Goal: Task Accomplishment & Management: Manage account settings

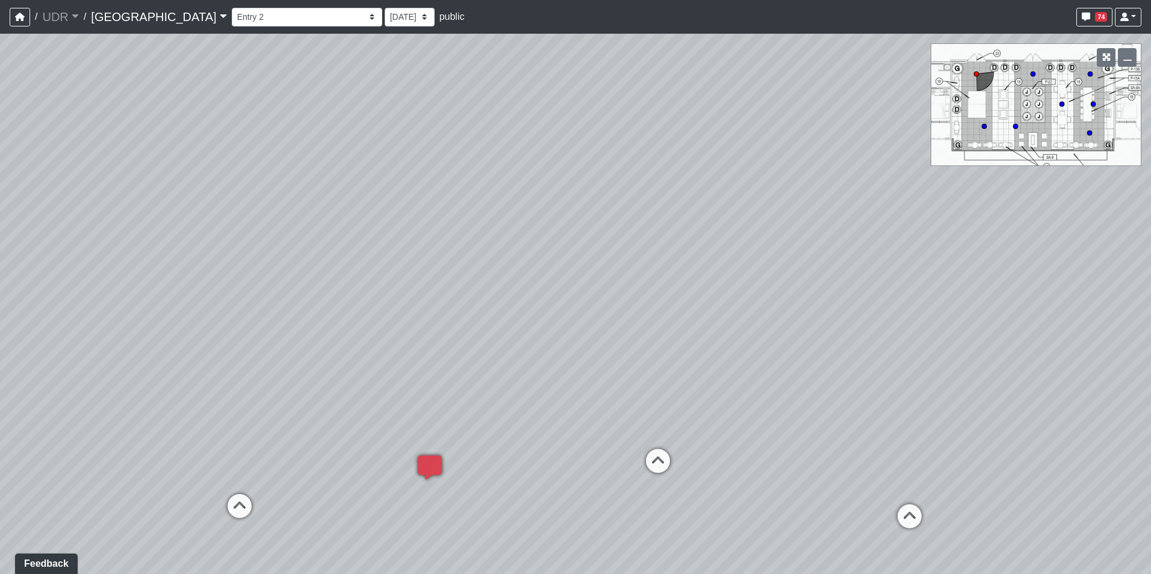
drag, startPoint x: 560, startPoint y: 309, endPoint x: 426, endPoint y: 223, distance: 159.2
click at [426, 223] on div "Loading... Clubroom - Entry 3 Loading... Seating 1 Loading... Fire Table Loadin…" at bounding box center [575, 304] width 1151 height 541
drag, startPoint x: 671, startPoint y: 328, endPoint x: 521, endPoint y: 272, distance: 159.3
click at [521, 272] on div "Loading... Clubroom - Entry 3 Loading... Seating 1 Loading... Fire Table Loadin…" at bounding box center [575, 304] width 1151 height 541
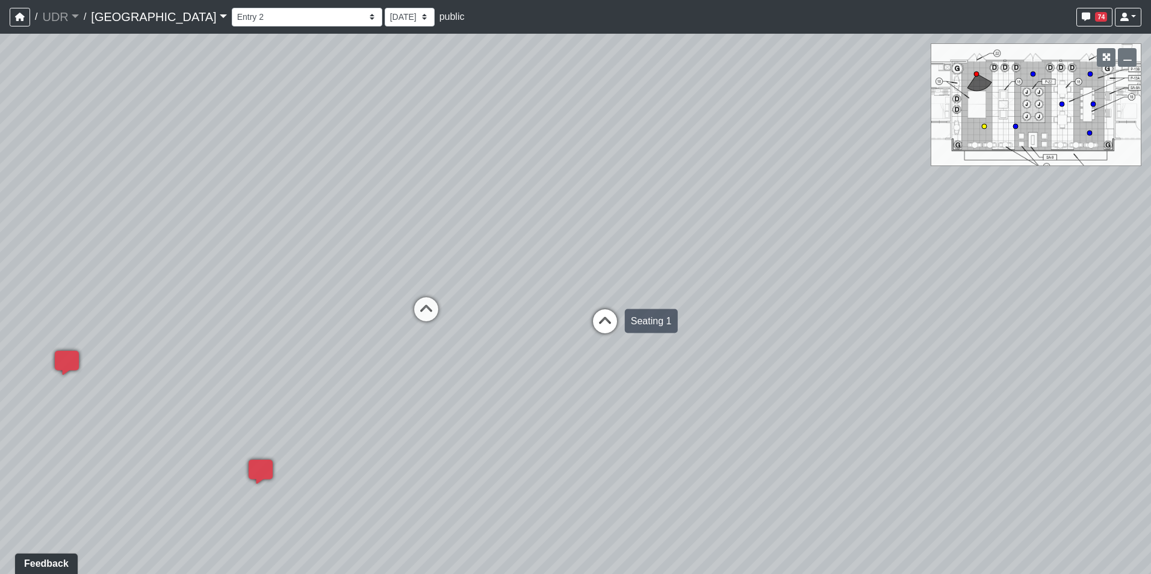
click at [606, 325] on icon at bounding box center [605, 327] width 36 height 36
drag, startPoint x: 494, startPoint y: 252, endPoint x: 811, endPoint y: 244, distance: 316.8
click at [811, 244] on div "Loading... Clubroom - Entry 3 Loading... Seating 1 Loading... Fire Table Loadin…" at bounding box center [575, 304] width 1151 height 541
drag, startPoint x: 710, startPoint y: 340, endPoint x: 943, endPoint y: 344, distance: 233.1
click at [954, 341] on div "Loading... Clubroom - Entry 3 Loading... Seating 1 Loading... Fire Table Loadin…" at bounding box center [575, 304] width 1151 height 541
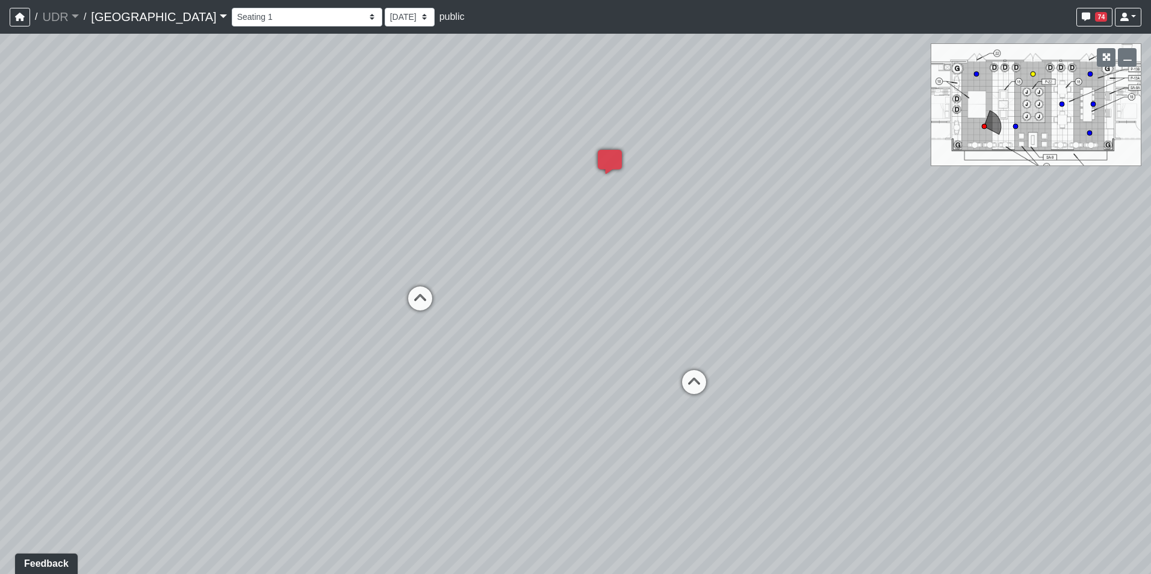
drag, startPoint x: 402, startPoint y: 285, endPoint x: 540, endPoint y: 289, distance: 137.9
click at [540, 289] on div "Loading... Clubroom - Entry 3 Loading... Seating 1 Loading... Fire Table Loadin…" at bounding box center [575, 304] width 1151 height 541
drag, startPoint x: 541, startPoint y: 260, endPoint x: 706, endPoint y: 250, distance: 165.2
click at [706, 250] on div "Loading... Clubroom - Entry 3 Loading... Seating 1 Loading... Fire Table Loadin…" at bounding box center [575, 304] width 1151 height 541
click at [536, 284] on icon at bounding box center [536, 291] width 36 height 36
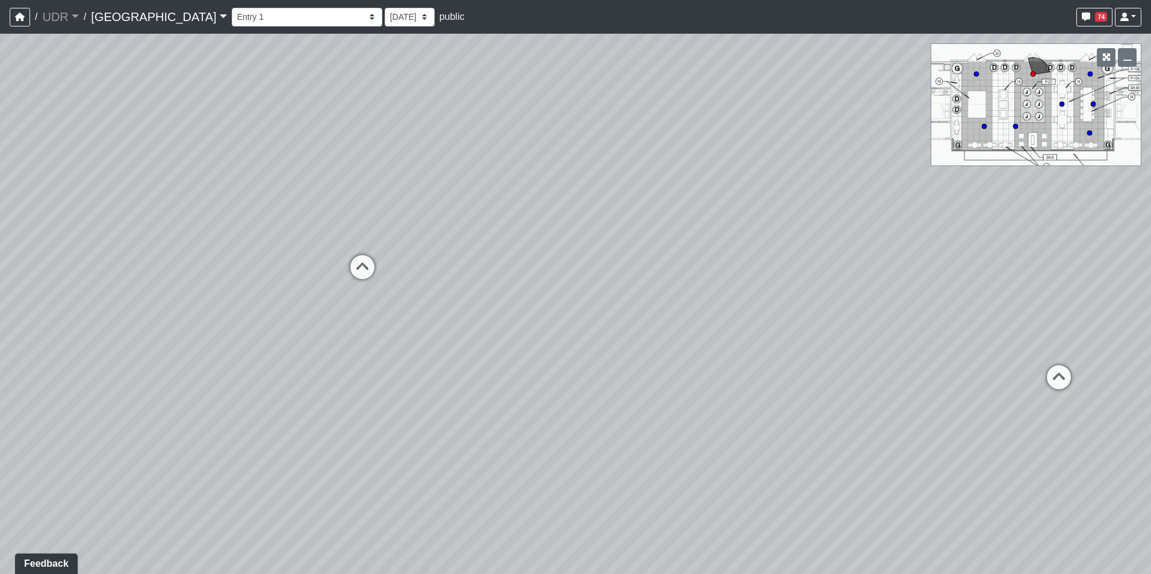
drag, startPoint x: 402, startPoint y: 376, endPoint x: 425, endPoint y: 375, distance: 22.3
click at [428, 388] on div "Loading... Clubroom - Entry 3 Loading... Seating 1 Loading... Fire Table Loadin…" at bounding box center [575, 304] width 1151 height 541
click at [369, 275] on icon at bounding box center [370, 276] width 36 height 36
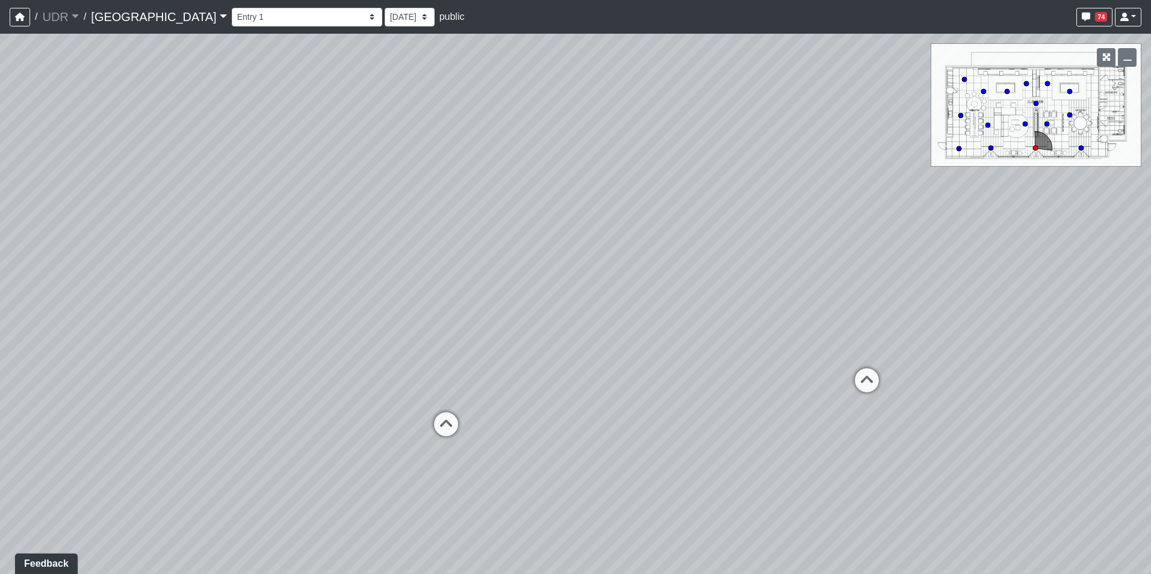
drag, startPoint x: 609, startPoint y: 272, endPoint x: 443, endPoint y: 317, distance: 172.2
click at [443, 317] on div "Loading... Clubroom - Entry 3 Loading... Seating 1 Loading... Fire Table Loadin…" at bounding box center [575, 304] width 1151 height 541
drag, startPoint x: 858, startPoint y: 275, endPoint x: 332, endPoint y: 252, distance: 526.8
click at [332, 252] on div "Loading... Clubroom - Entry 3 Loading... Seating 1 Loading... Fire Table Loadin…" at bounding box center [575, 304] width 1151 height 541
drag, startPoint x: 688, startPoint y: 297, endPoint x: 443, endPoint y: 297, distance: 245.1
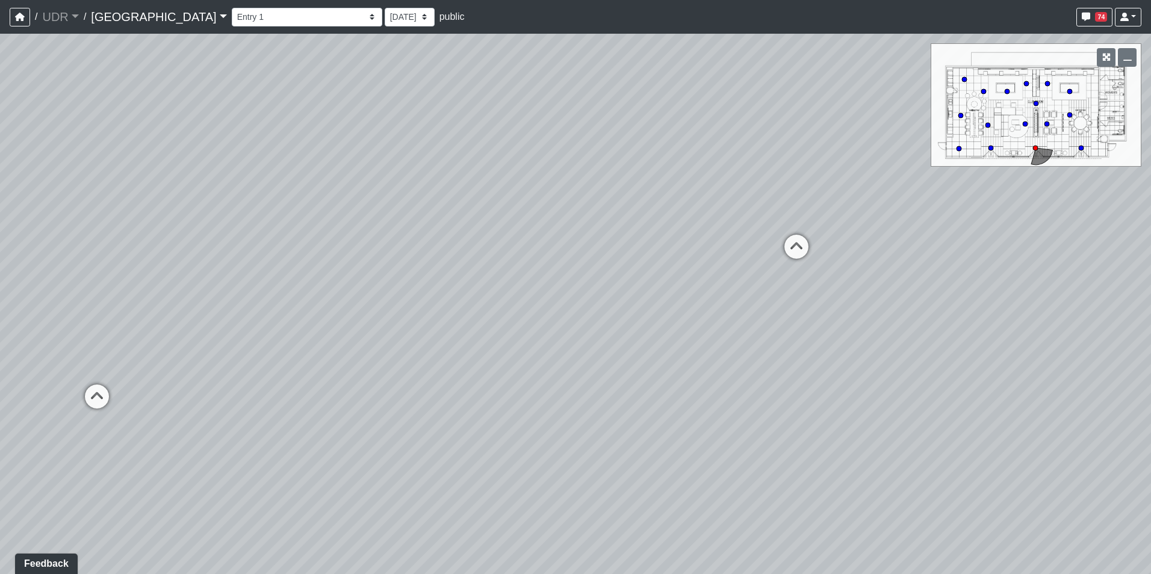
click at [461, 297] on div "Loading... Clubroom - Entry 3 Loading... Seating 1 Loading... Fire Table Loadin…" at bounding box center [575, 304] width 1151 height 541
drag, startPoint x: 670, startPoint y: 296, endPoint x: 468, endPoint y: 294, distance: 202.3
click at [468, 294] on div "Loading... Clubroom - Entry 3 Loading... Seating 1 Loading... Fire Table Loadin…" at bounding box center [575, 304] width 1151 height 541
drag, startPoint x: 872, startPoint y: 256, endPoint x: 384, endPoint y: 255, distance: 488.3
click at [384, 255] on div "Loading... Clubroom - Entry 3 Loading... Seating 1 Loading... Fire Table Loadin…" at bounding box center [575, 304] width 1151 height 541
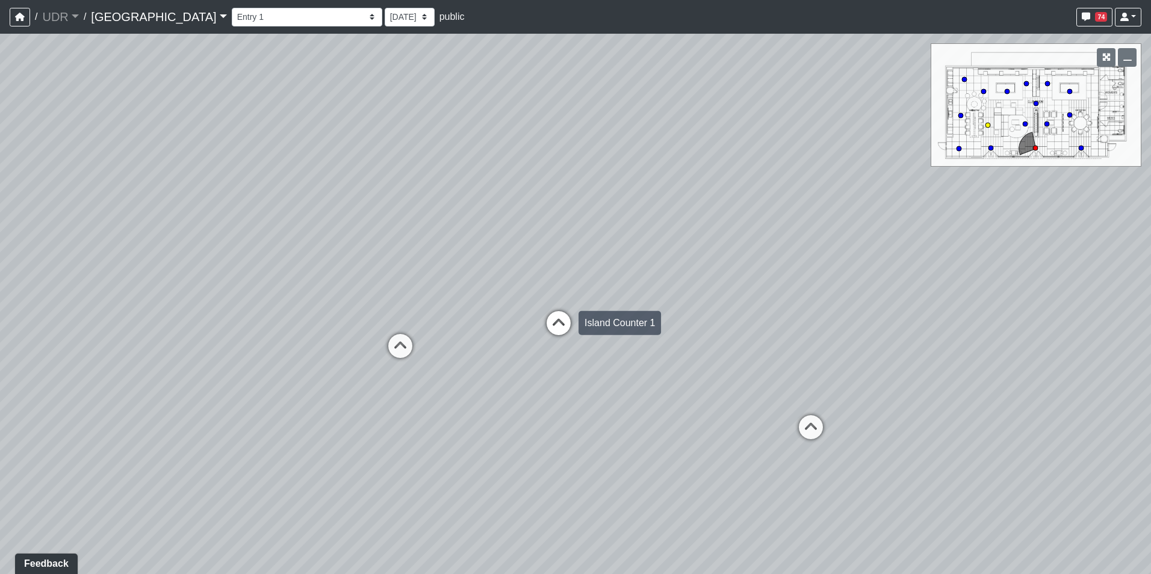
click at [571, 316] on icon at bounding box center [559, 329] width 36 height 36
drag, startPoint x: 505, startPoint y: 314, endPoint x: 435, endPoint y: 319, distance: 70.0
click at [435, 319] on div "Loading... Clubroom - Entry 3 Loading... Seating 1 Loading... Fire Table Loadin…" at bounding box center [575, 304] width 1151 height 541
drag, startPoint x: 697, startPoint y: 326, endPoint x: 375, endPoint y: 328, distance: 322.1
click at [375, 328] on div "Loading... Clubroom - Entry 3 Loading... Seating 1 Loading... Fire Table Loadin…" at bounding box center [575, 304] width 1151 height 541
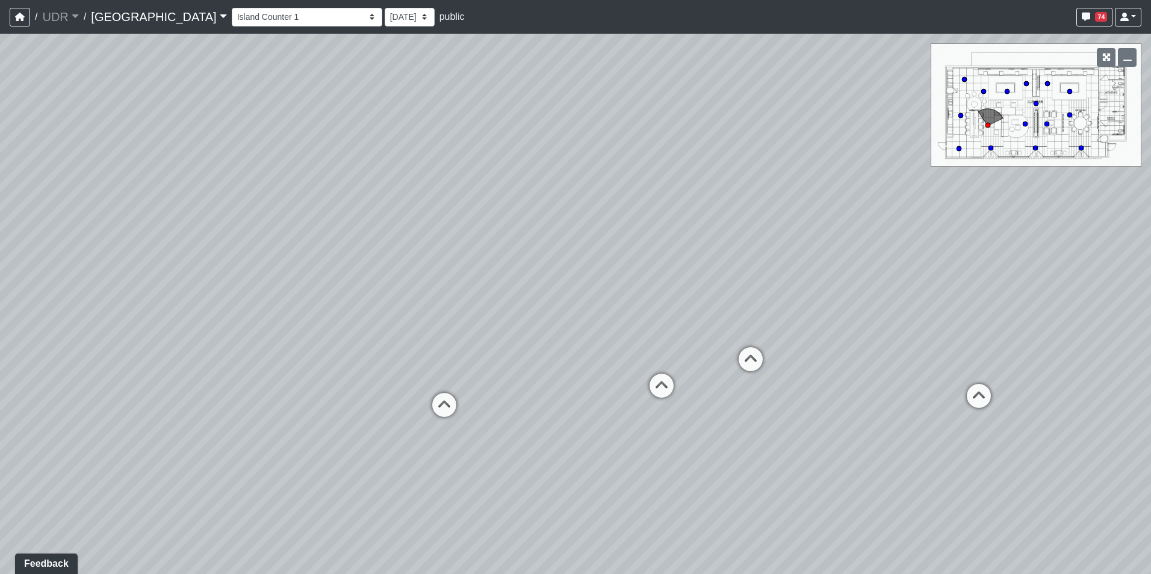
drag, startPoint x: 423, startPoint y: 338, endPoint x: 330, endPoint y: 339, distance: 93.3
click at [330, 339] on div "Loading... Clubroom - Entry 3 Loading... Seating 1 Loading... Fire Table Loadin…" at bounding box center [575, 304] width 1151 height 541
click at [385, 22] on select "9/19/2025 9/3/2025 8/19/2025" at bounding box center [410, 17] width 50 height 19
click at [232, 20] on select "Entry 1 Entry 2 Entry 3 Fireplace Seating 1 Fireplace Seating 2 Island Counter …" at bounding box center [307, 17] width 151 height 19
click at [232, 8] on select "Entry 1 Entry 2 Entry 3 Fireplace Seating 1 Fireplace Seating 2 Island Counter …" at bounding box center [307, 17] width 151 height 19
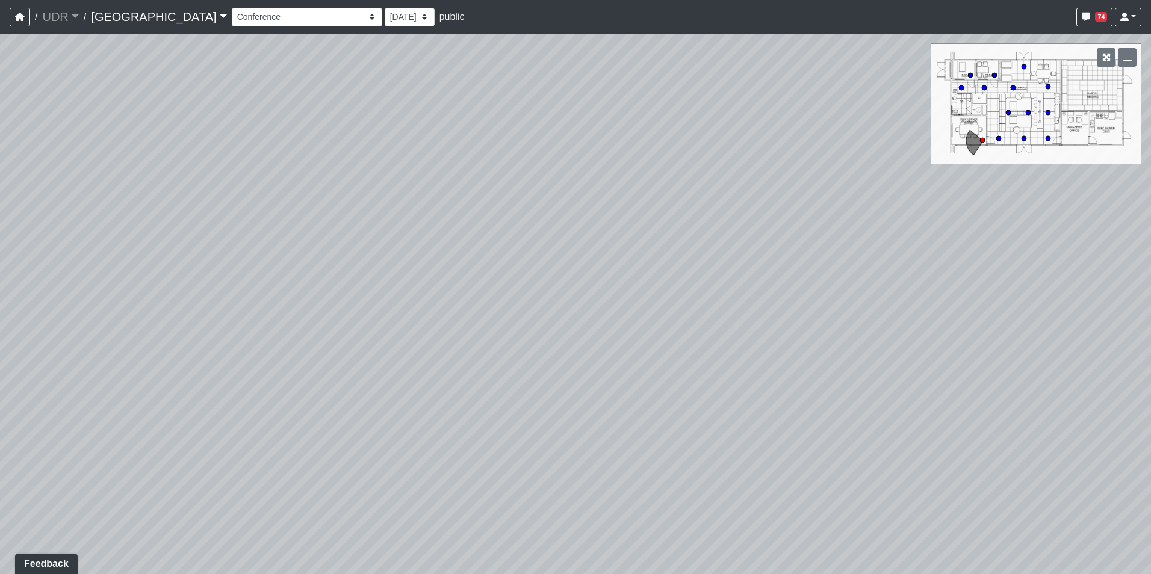
drag, startPoint x: 606, startPoint y: 338, endPoint x: 726, endPoint y: 239, distance: 155.3
click at [726, 239] on div "Loading... Clubroom - Entry 3 Loading... Seating 1 Loading... Fire Table Loadin…" at bounding box center [575, 304] width 1151 height 541
drag, startPoint x: 777, startPoint y: 242, endPoint x: 337, endPoint y: 343, distance: 451.5
click at [337, 343] on div "Loading... Clubroom - Entry 3 Loading... Seating 1 Loading... Fire Table Loadin…" at bounding box center [575, 304] width 1151 height 541
drag, startPoint x: 695, startPoint y: 290, endPoint x: 314, endPoint y: 169, distance: 400.1
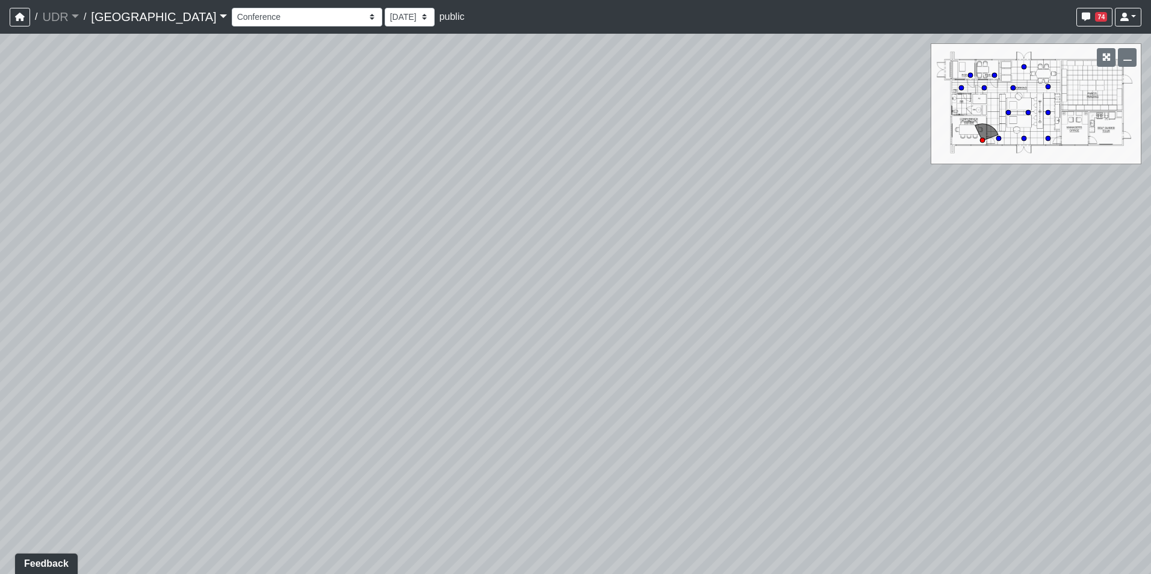
click at [322, 174] on div "Loading... Clubroom - Entry 3 Loading... Seating 1 Loading... Fire Table Loadin…" at bounding box center [575, 304] width 1151 height 541
drag, startPoint x: 580, startPoint y: 301, endPoint x: 373, endPoint y: 302, distance: 207.1
click at [373, 302] on div "Loading... Clubroom - Entry 3 Loading... Seating 1 Loading... Fire Table Loadin…" at bounding box center [575, 304] width 1151 height 541
click at [612, 428] on icon at bounding box center [628, 439] width 36 height 36
click at [684, 369] on icon at bounding box center [672, 371] width 36 height 36
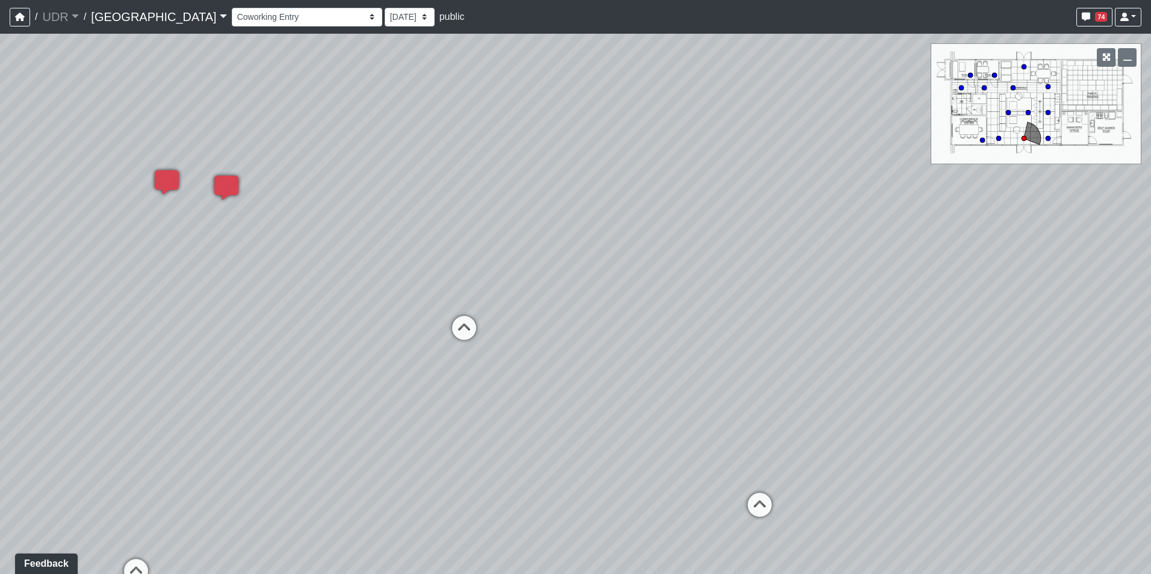
drag, startPoint x: 608, startPoint y: 258, endPoint x: 707, endPoint y: 391, distance: 165.7
click at [715, 392] on div "Loading... Clubroom - Entry 3 Loading... Seating 1 Loading... Fire Table Loadin…" at bounding box center [575, 304] width 1151 height 541
drag, startPoint x: 426, startPoint y: 349, endPoint x: 717, endPoint y: 351, distance: 291.4
click at [717, 351] on div "Loading... Clubroom - Entry 3 Loading... Seating 1 Loading... Fire Table Loadin…" at bounding box center [575, 304] width 1151 height 541
drag, startPoint x: 594, startPoint y: 355, endPoint x: 729, endPoint y: 334, distance: 136.5
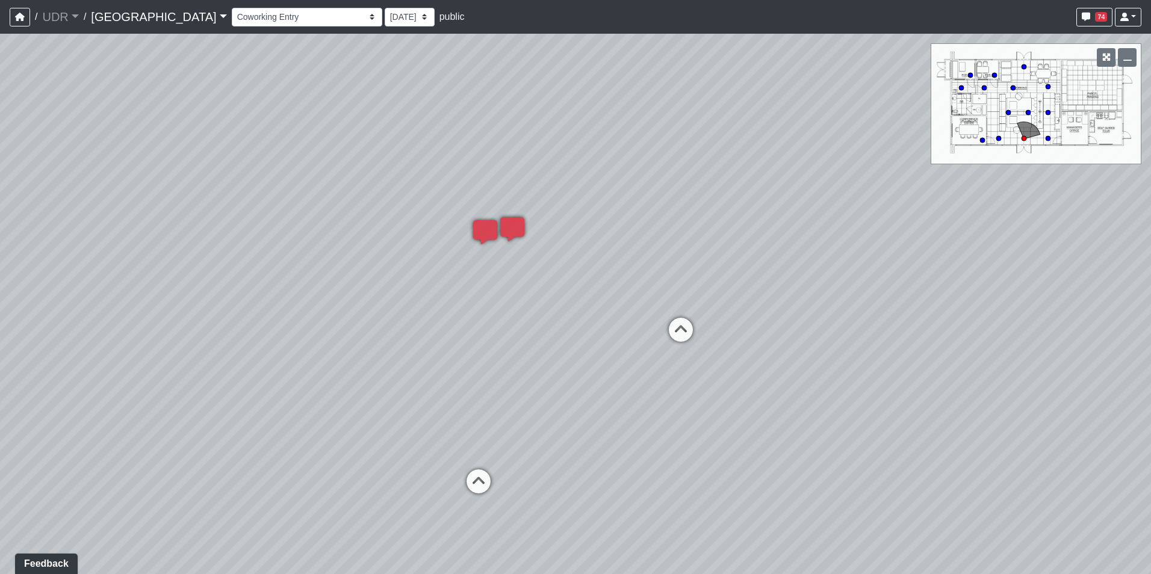
click at [729, 334] on div "Loading... Clubroom - Entry 3 Loading... Seating 1 Loading... Fire Table Loadin…" at bounding box center [575, 304] width 1151 height 541
drag, startPoint x: 556, startPoint y: 290, endPoint x: 821, endPoint y: 263, distance: 265.7
click at [821, 263] on div "Loading... Clubroom - Entry 3 Loading... Seating 1 Loading... Fire Table Loadin…" at bounding box center [575, 304] width 1151 height 541
drag, startPoint x: 732, startPoint y: 270, endPoint x: 833, endPoint y: 267, distance: 100.6
click at [833, 267] on div "Loading... Clubroom - Entry 3 Loading... Seating 1 Loading... Fire Table Loadin…" at bounding box center [575, 304] width 1151 height 541
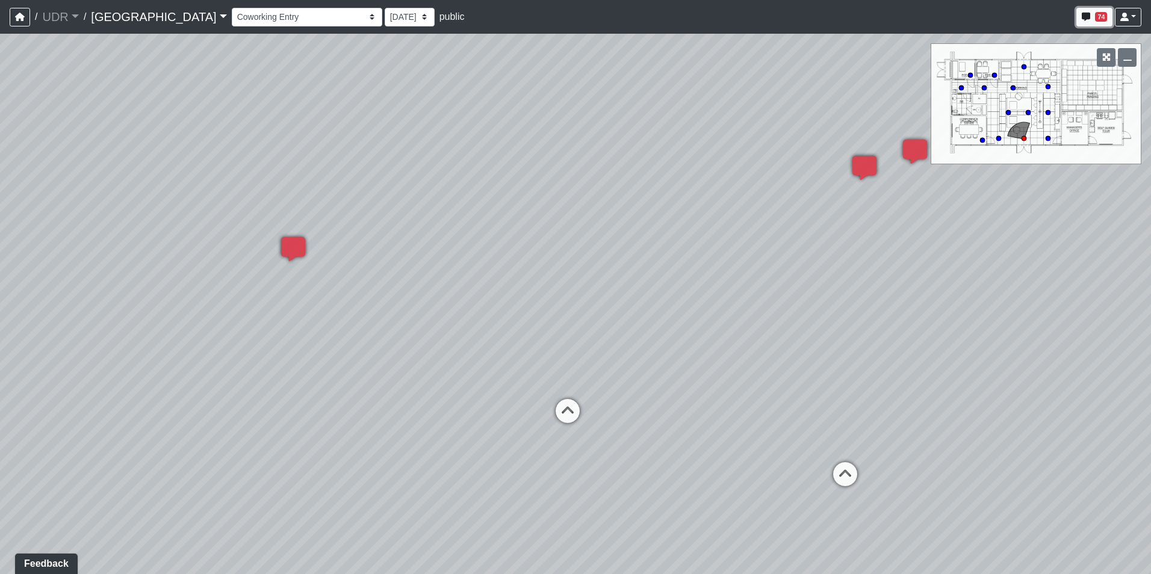
click at [1094, 11] on button "74" at bounding box center [1095, 17] width 36 height 19
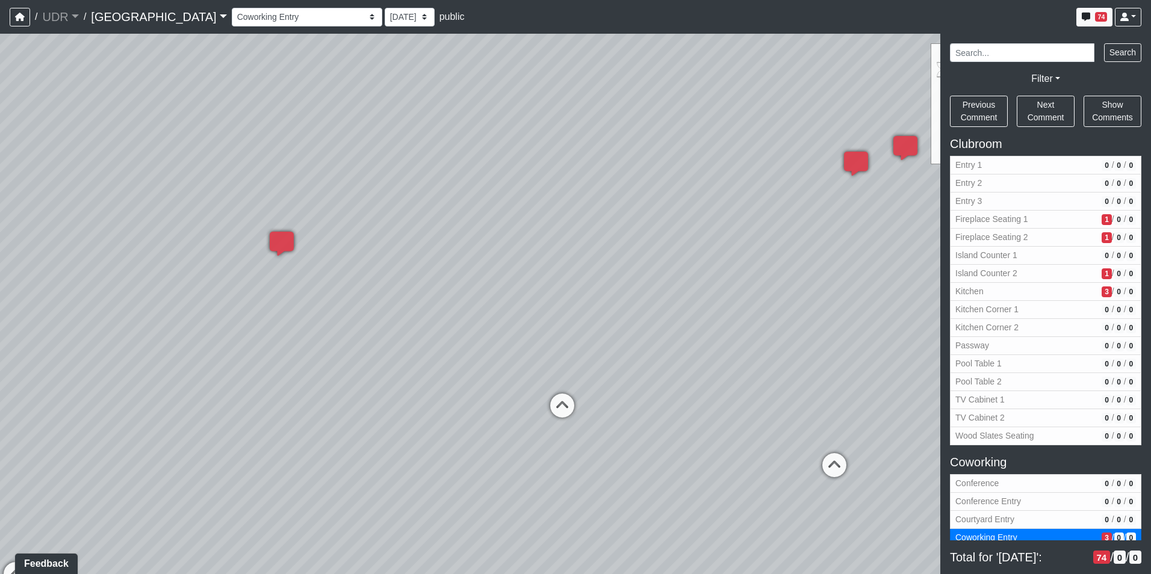
drag, startPoint x: 469, startPoint y: 256, endPoint x: 336, endPoint y: 252, distance: 133.1
click at [336, 252] on div "Loading... Clubroom - Entry 3 Loading... Seating 1 Loading... Fire Table Loadin…" at bounding box center [575, 304] width 1151 height 541
drag, startPoint x: 662, startPoint y: 320, endPoint x: 478, endPoint y: 309, distance: 183.9
click at [478, 309] on div "Loading... Clubroom - Entry 3 Loading... Seating 1 Loading... Fire Table Loadin…" at bounding box center [575, 304] width 1151 height 541
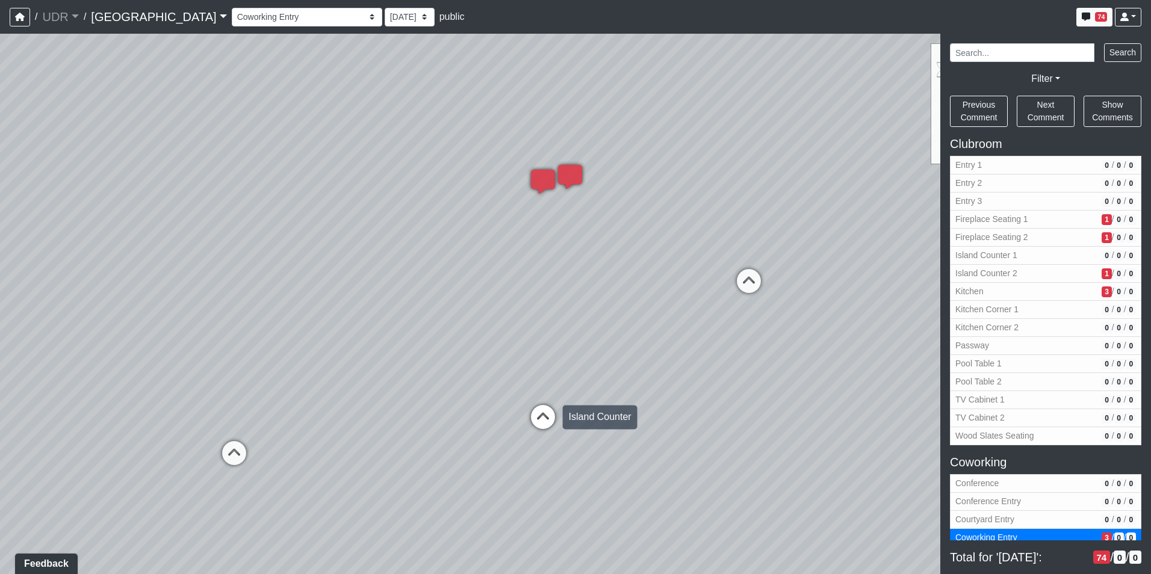
click at [539, 412] on icon at bounding box center [543, 423] width 36 height 36
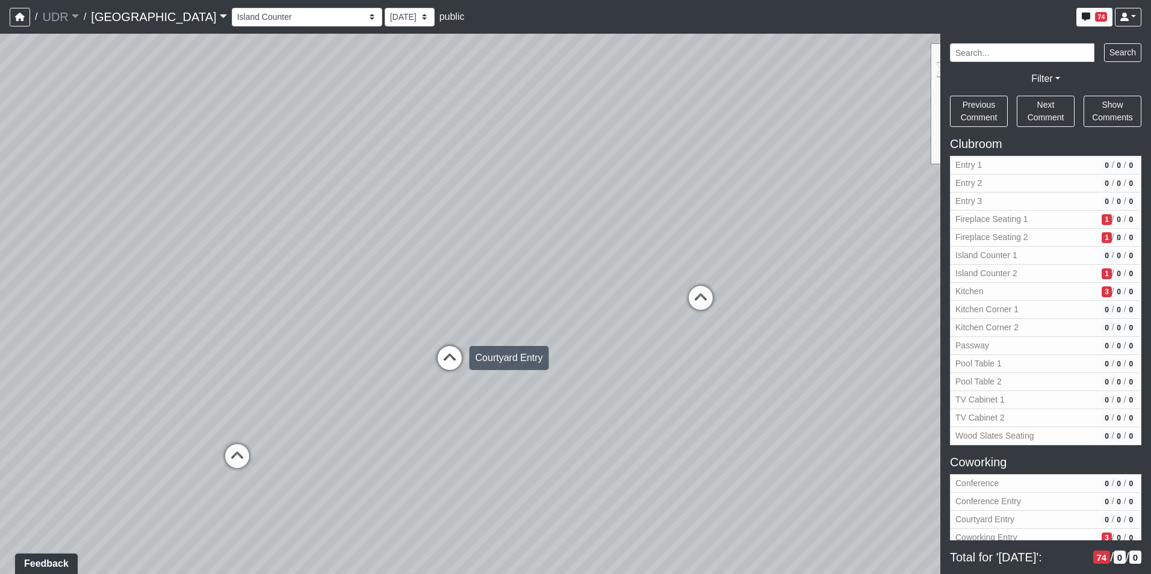
click at [453, 359] on icon at bounding box center [450, 364] width 36 height 36
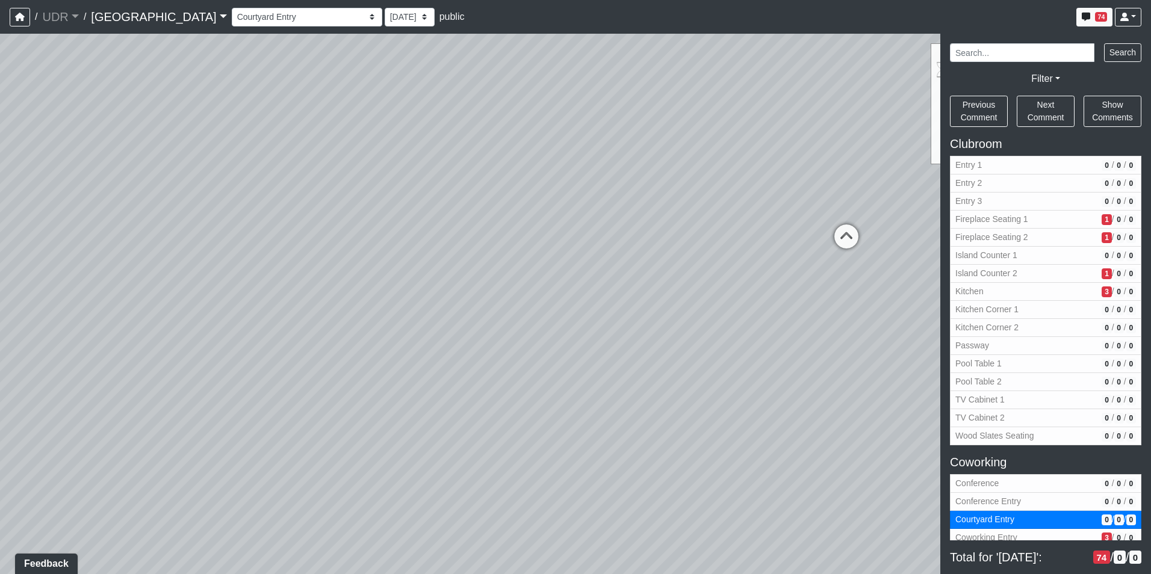
drag, startPoint x: 319, startPoint y: 359, endPoint x: 845, endPoint y: 329, distance: 527.1
click at [924, 325] on div "Loading... Clubroom - Entry 3 Loading... Seating 1 Loading... Fire Table Loadin…" at bounding box center [575, 304] width 1151 height 541
drag, startPoint x: 465, startPoint y: 311, endPoint x: 813, endPoint y: 378, distance: 355.1
click at [813, 378] on div "Loading... Clubroom - Entry 3 Loading... Seating 1 Loading... Fire Table Loadin…" at bounding box center [575, 304] width 1151 height 541
drag, startPoint x: 465, startPoint y: 309, endPoint x: 644, endPoint y: 383, distance: 193.3
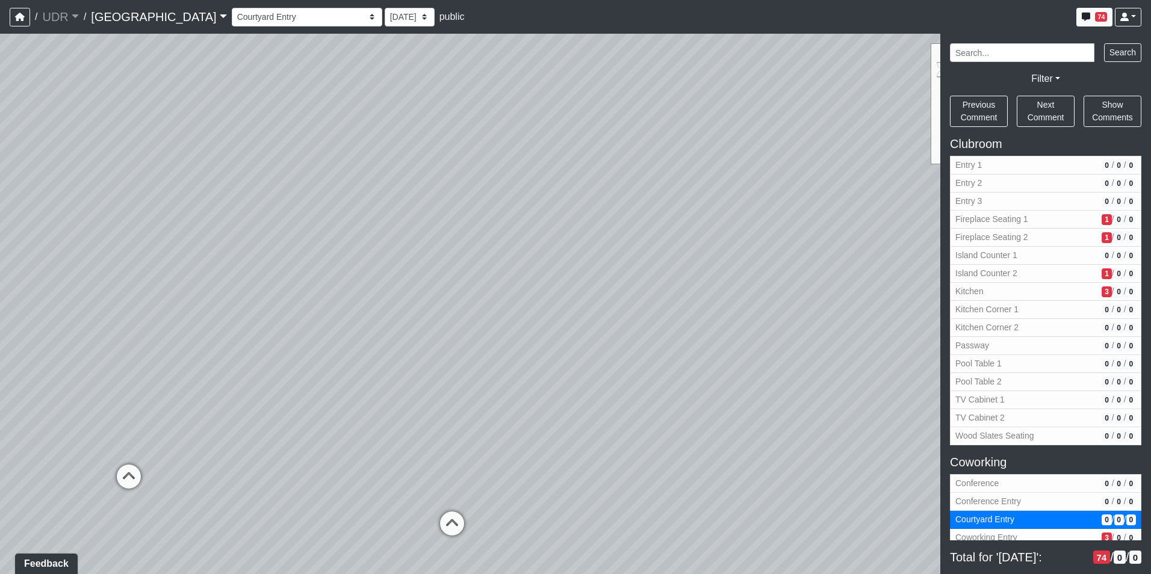
click at [644, 383] on div "Loading... Clubroom - Entry 3 Loading... Seating 1 Loading... Fire Table Loadin…" at bounding box center [575, 304] width 1151 height 541
drag, startPoint x: 747, startPoint y: 384, endPoint x: 829, endPoint y: 284, distance: 128.8
click at [829, 284] on div "Loading... Clubroom - Entry 3 Loading... Seating 1 Loading... Fire Table Loadin…" at bounding box center [575, 304] width 1151 height 541
drag, startPoint x: 684, startPoint y: 287, endPoint x: 278, endPoint y: 324, distance: 407.6
click at [292, 323] on div "Loading... Clubroom - Entry 3 Loading... Seating 1 Loading... Fire Table Loadin…" at bounding box center [575, 304] width 1151 height 541
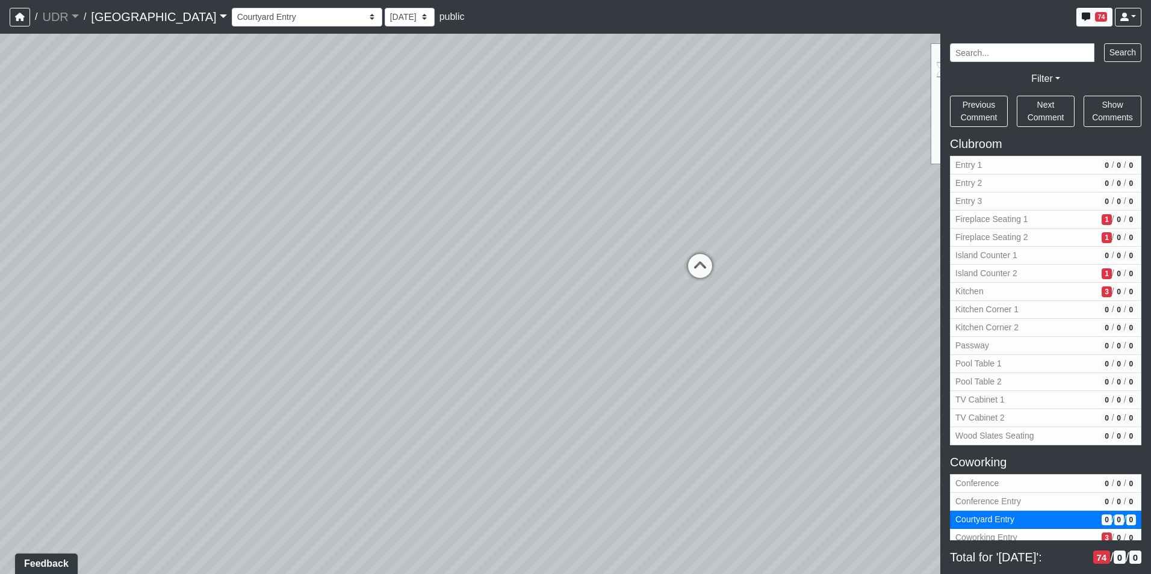
drag, startPoint x: 524, startPoint y: 293, endPoint x: 152, endPoint y: 261, distance: 373.5
click at [160, 261] on div "Loading... Clubroom - Entry 3 Loading... Seating 1 Loading... Fire Table Loadin…" at bounding box center [575, 304] width 1151 height 541
click at [636, 239] on icon at bounding box center [630, 253] width 36 height 36
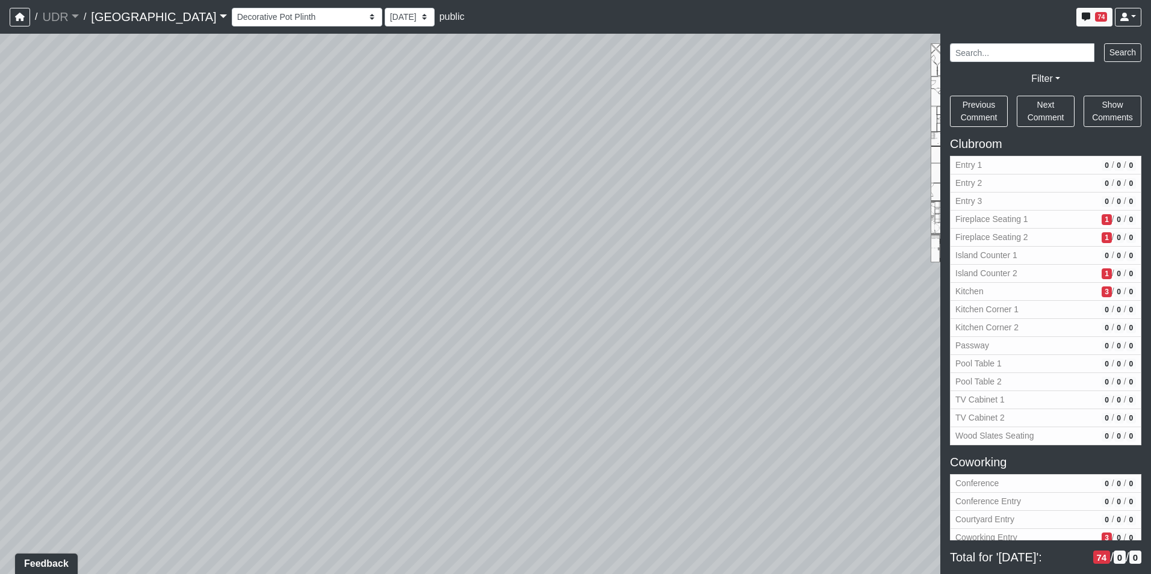
drag, startPoint x: 655, startPoint y: 247, endPoint x: 303, endPoint y: 297, distance: 355.8
click at [306, 297] on div "Loading... Clubroom - Entry 3 Loading... Seating 1 Loading... Fire Table Loadin…" at bounding box center [575, 304] width 1151 height 541
drag, startPoint x: 463, startPoint y: 283, endPoint x: 288, endPoint y: 283, distance: 174.6
click at [288, 283] on div "Loading... Clubroom - Entry 3 Loading... Seating 1 Loading... Fire Table Loadin…" at bounding box center [575, 304] width 1151 height 541
click at [674, 351] on div "Loading... Clubroom - Entry 3 Loading... Seating 1 Loading... Fire Table Loadin…" at bounding box center [575, 304] width 1151 height 541
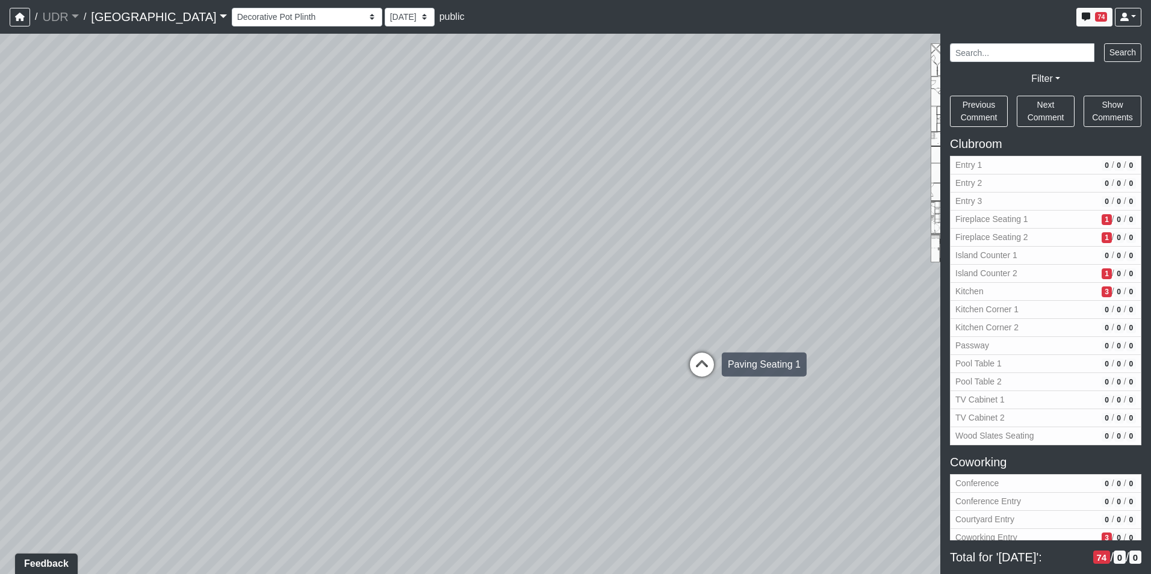
click at [691, 361] on icon at bounding box center [702, 371] width 36 height 36
drag, startPoint x: 425, startPoint y: 334, endPoint x: 743, endPoint y: 323, distance: 318.1
click at [743, 323] on div "Loading... Clubroom - Entry 3 Loading... Seating 1 Loading... Fire Table Loadin…" at bounding box center [575, 304] width 1151 height 541
click at [802, 392] on icon at bounding box center [811, 408] width 36 height 36
drag, startPoint x: 567, startPoint y: 329, endPoint x: 721, endPoint y: 352, distance: 155.7
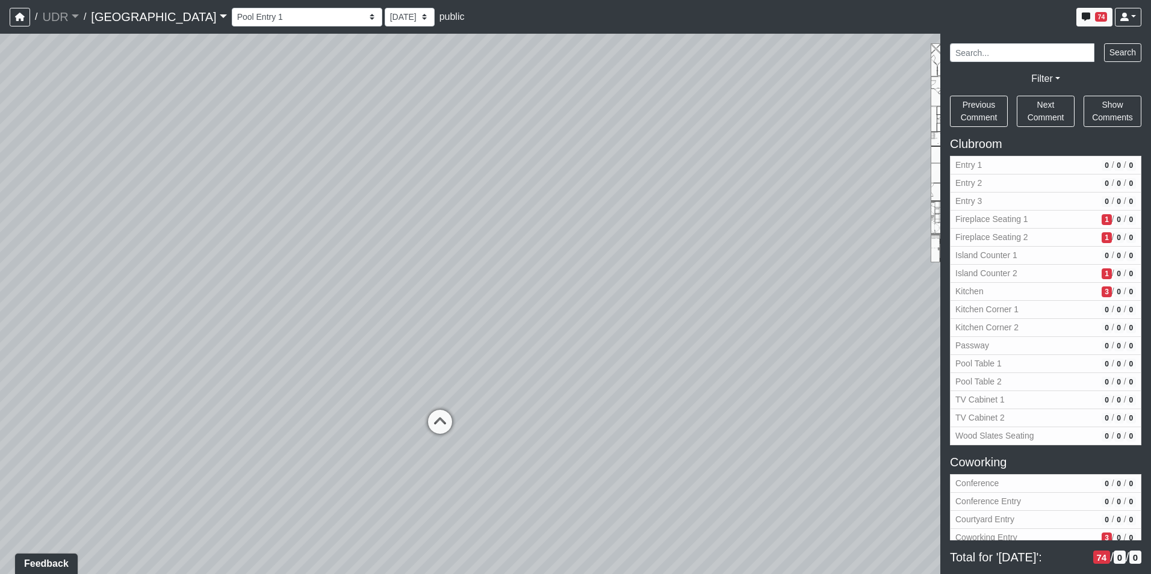
click at [876, 344] on div "Loading... Clubroom - Entry 3 Loading... Seating 1 Loading... Fire Table Loadin…" at bounding box center [575, 304] width 1151 height 541
click at [592, 425] on icon at bounding box center [589, 434] width 36 height 36
select select "dua1w8Fv3VF2stRvS9Vhdz"
drag, startPoint x: 491, startPoint y: 335, endPoint x: 748, endPoint y: 364, distance: 258.2
click at [748, 364] on div "Loading... Clubroom - Entry 3 Loading... Seating 1 Loading... Fire Table Loadin…" at bounding box center [575, 304] width 1151 height 541
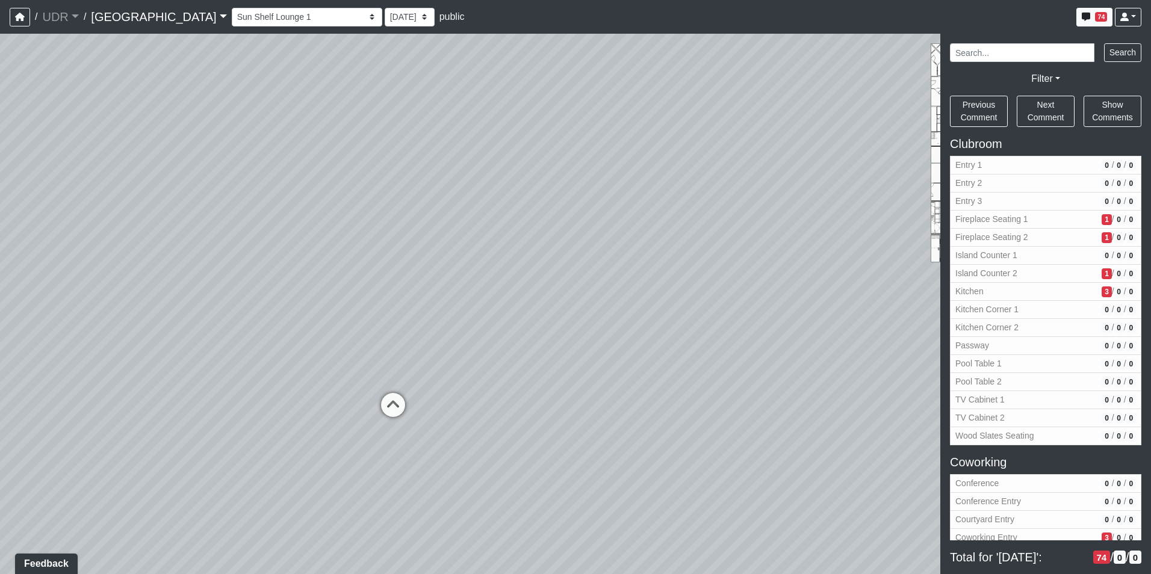
drag, startPoint x: 676, startPoint y: 182, endPoint x: 663, endPoint y: 152, distance: 33.2
click at [663, 152] on div "Loading... Clubroom - Entry 3 Loading... Seating 1 Loading... Fire Table Loadin…" at bounding box center [575, 304] width 1151 height 541
click at [23, 16] on icon "button" at bounding box center [20, 17] width 10 height 8
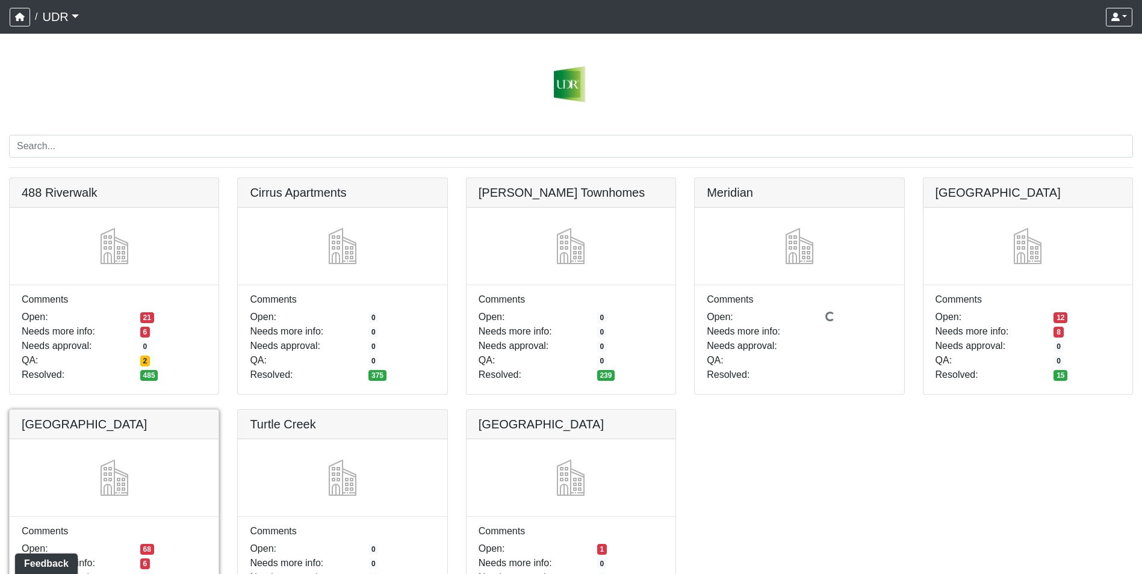
click at [131, 410] on link at bounding box center [114, 410] width 209 height 0
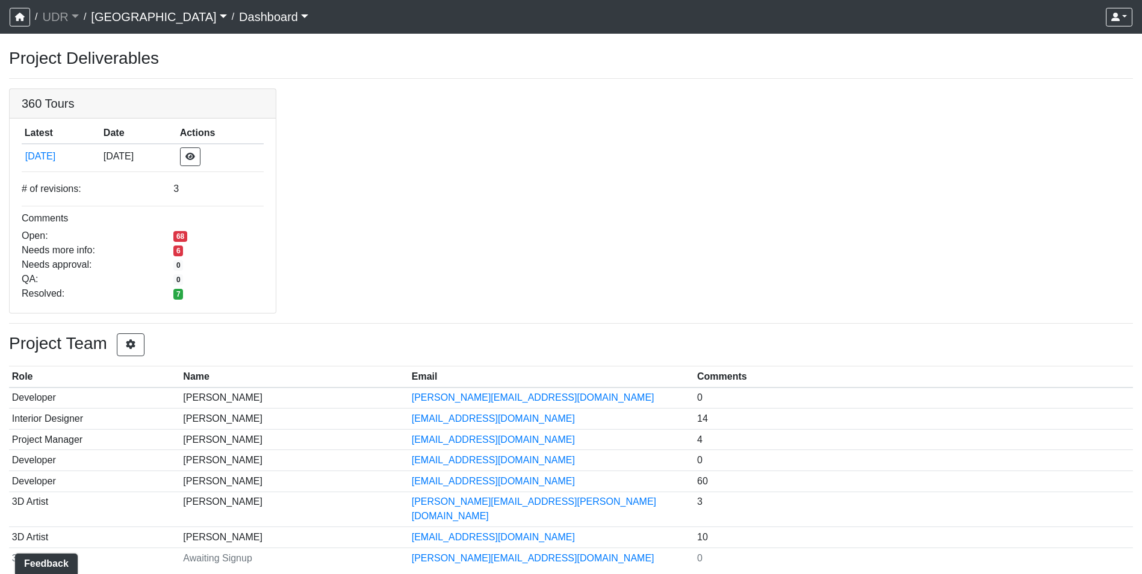
click at [140, 359] on div "Project Deliverables 360 Tours Latest Date Actions [DATE] [DATE] # of revisions…" at bounding box center [571, 313] width 1142 height 530
click at [132, 347] on icon "button" at bounding box center [131, 345] width 12 height 10
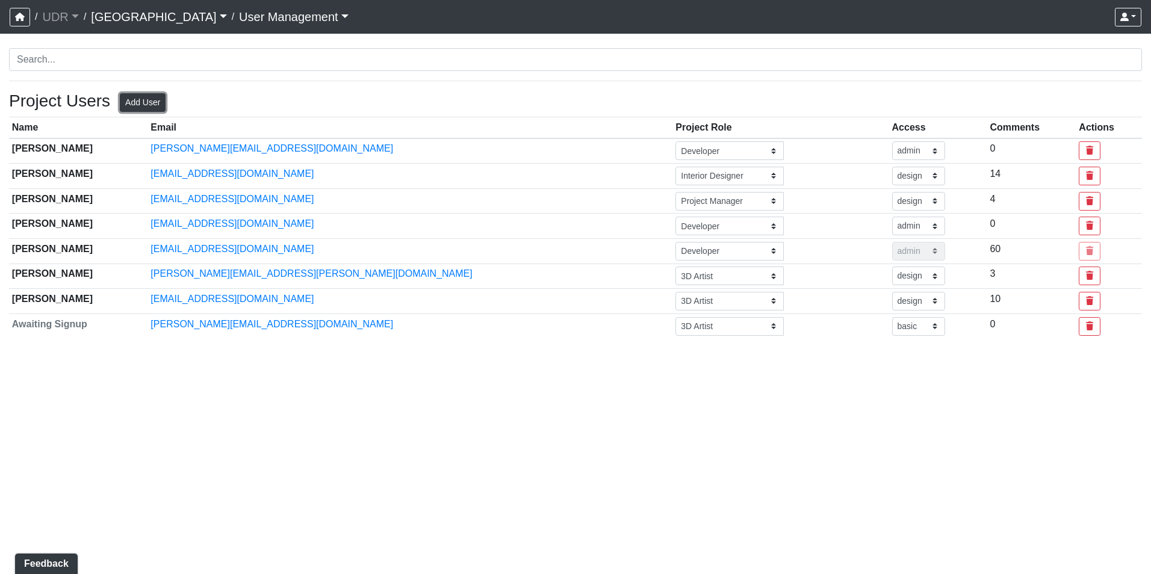
click at [142, 107] on button "Add User" at bounding box center [143, 102] width 46 height 19
select select "basic"
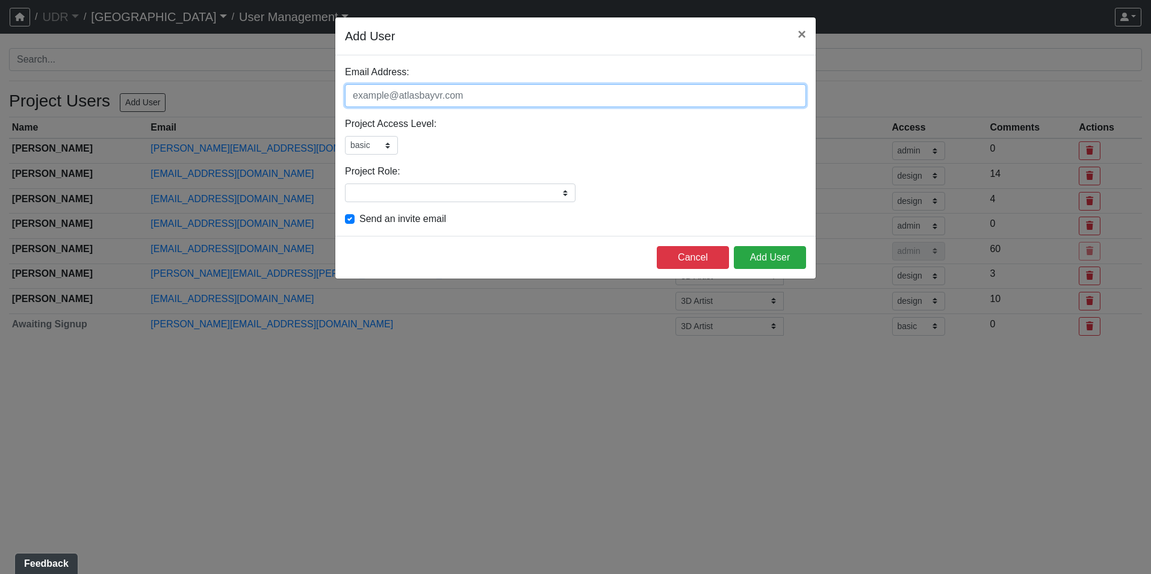
click at [492, 96] on input "Email Address:" at bounding box center [575, 95] width 461 height 23
paste input "[EMAIL_ADDRESS][DOMAIN_NAME]"
type input "[EMAIL_ADDRESS][DOMAIN_NAME]"
click at [367, 149] on select "admin design basic external public" at bounding box center [371, 145] width 53 height 19
select select "design"
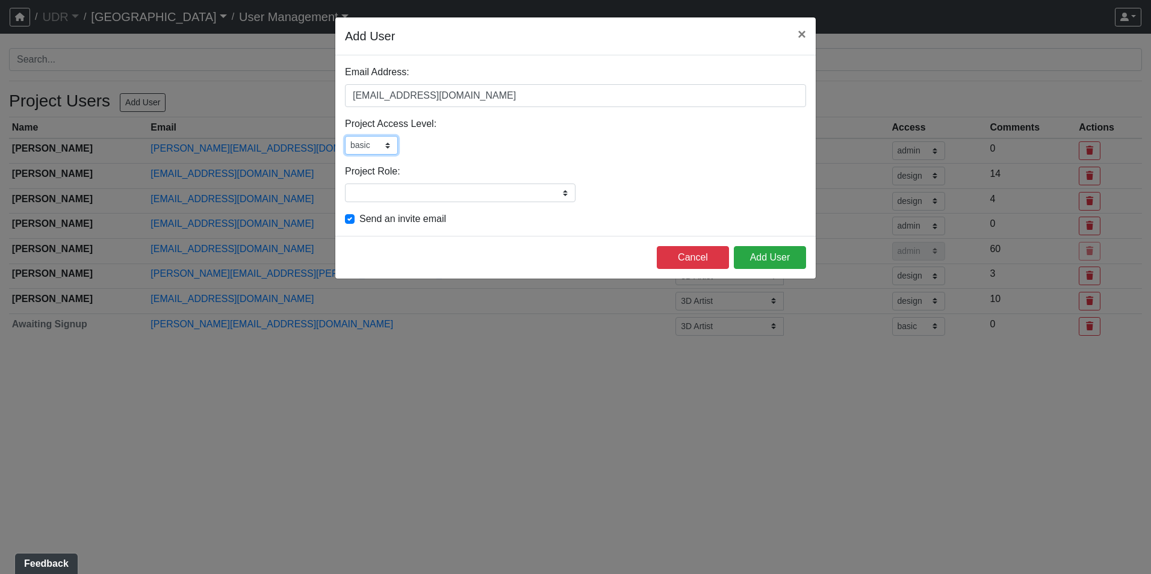
click at [345, 136] on select "admin design basic external public" at bounding box center [371, 145] width 53 height 19
click at [359, 217] on label "Send an invite email" at bounding box center [402, 219] width 87 height 14
click at [347, 217] on input "Send an invite email" at bounding box center [350, 218] width 10 height 12
checkbox input "false"
click at [371, 148] on select "admin design basic external public" at bounding box center [371, 145] width 53 height 19
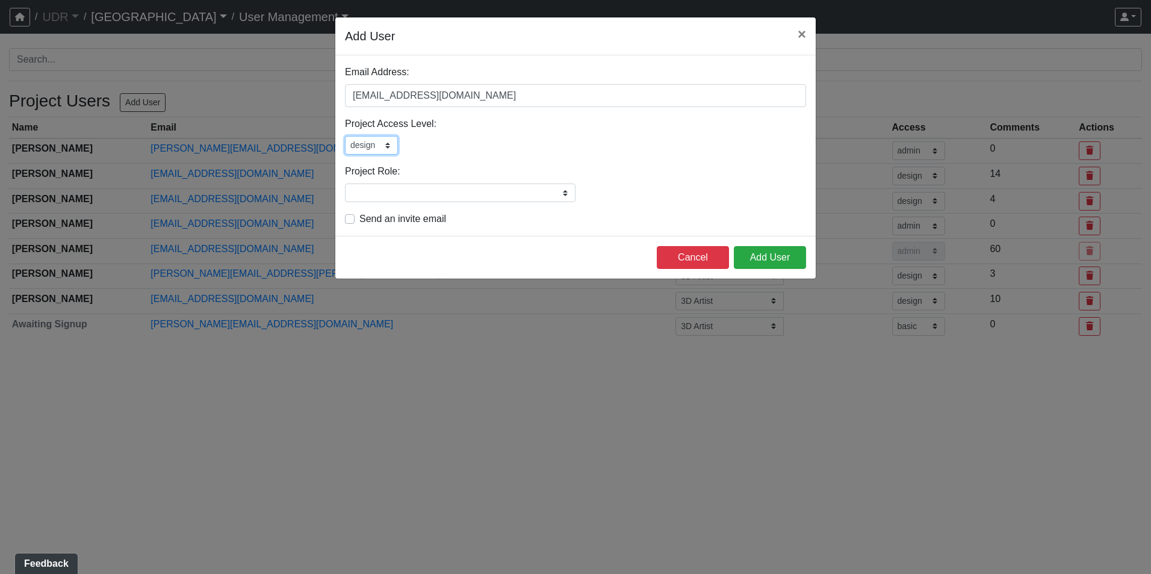
select select "admin"
click at [345, 136] on select "admin design basic external public" at bounding box center [371, 145] width 53 height 19
click at [428, 189] on input "Project Role:" at bounding box center [460, 193] width 231 height 19
type input "Developer"
click at [365, 222] on label "Send an invite email" at bounding box center [402, 219] width 87 height 14
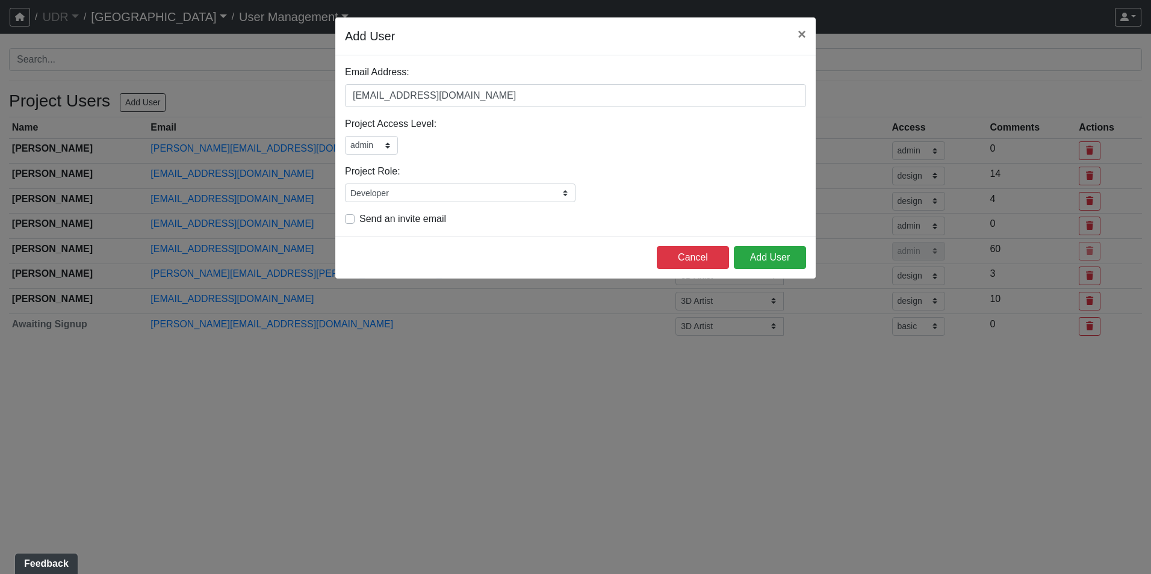
click at [355, 222] on input "Send an invite email" at bounding box center [350, 218] width 10 height 12
checkbox input "true"
click at [766, 247] on button "Add User" at bounding box center [770, 257] width 72 height 23
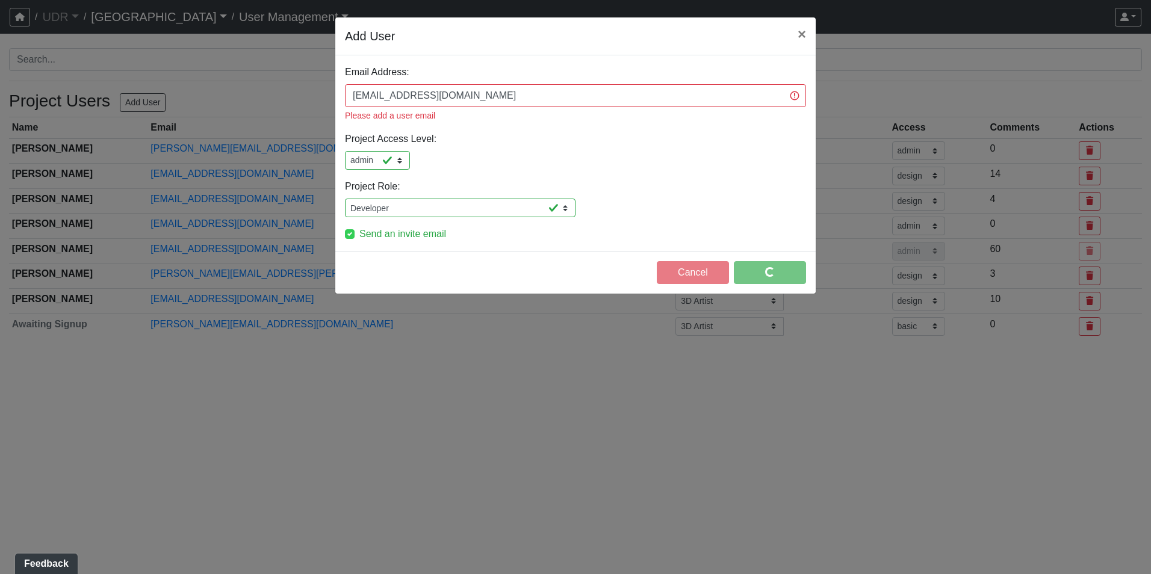
select select "design"
select select "basic"
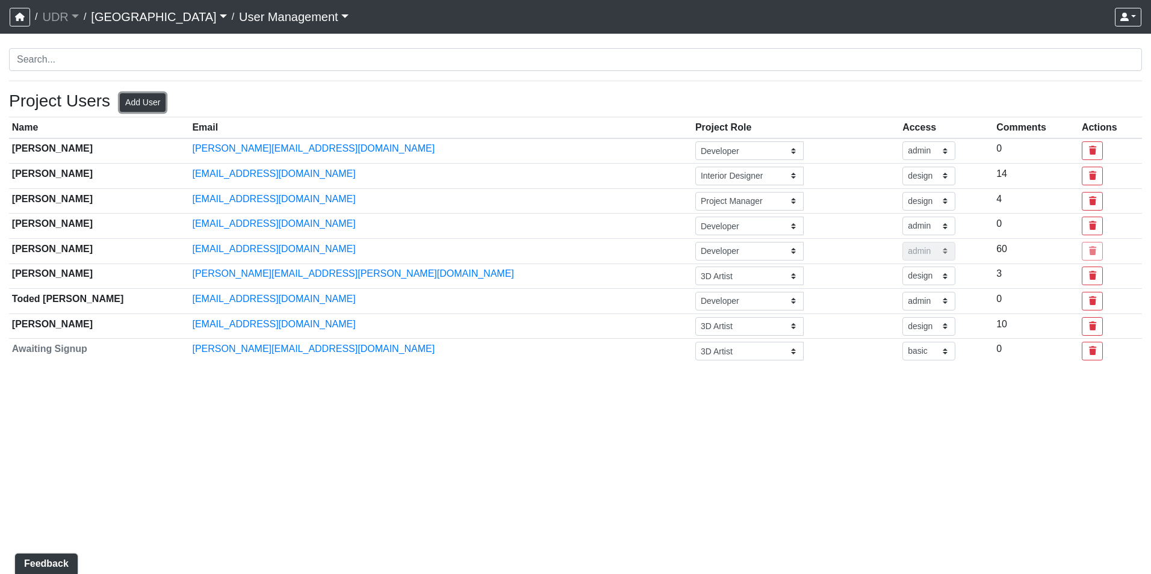
click at [149, 95] on button "Add User" at bounding box center [143, 102] width 46 height 19
select select "basic"
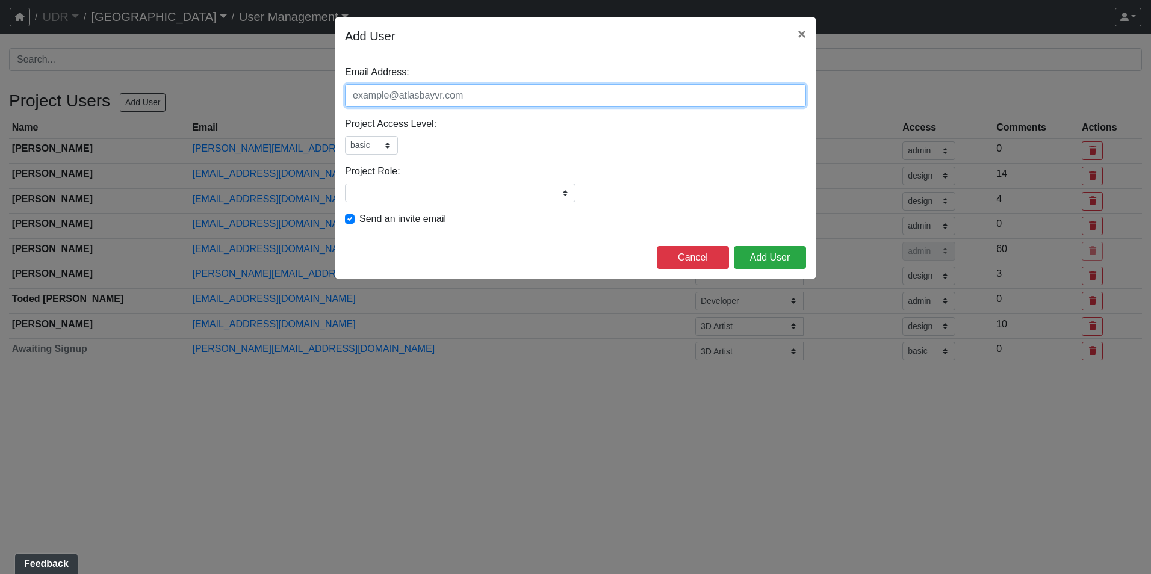
click at [411, 95] on input "Email Address:" at bounding box center [575, 95] width 461 height 23
paste input "[EMAIL_ADDRESS][DOMAIN_NAME]"
type input "[EMAIL_ADDRESS][DOMAIN_NAME]"
click at [383, 146] on select "admin design basic external public" at bounding box center [371, 145] width 53 height 19
select select "admin"
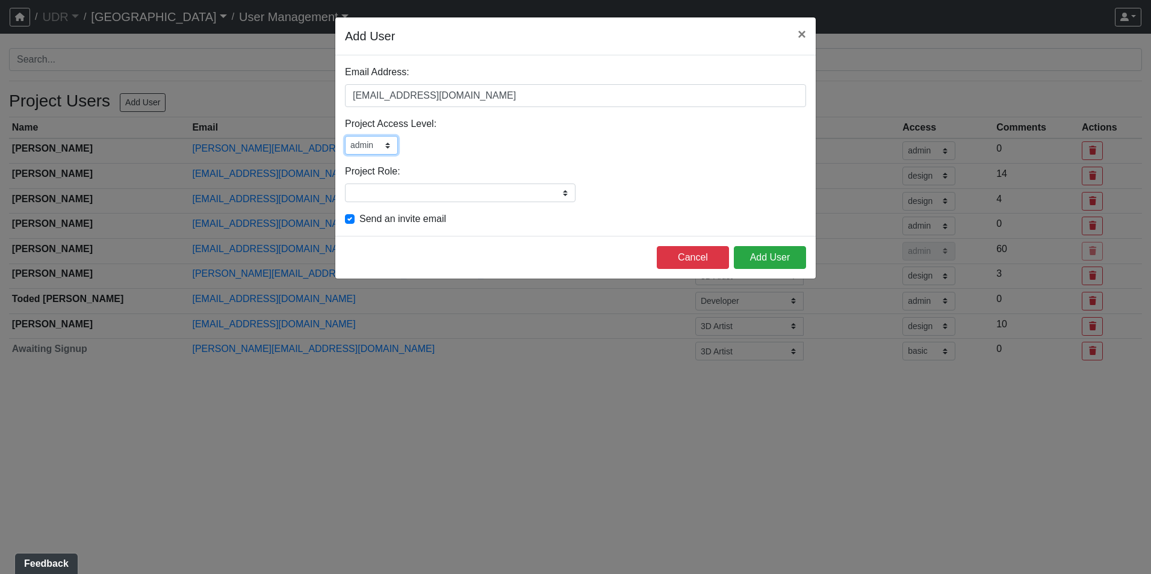
click at [345, 136] on select "admin design basic external public" at bounding box center [371, 145] width 53 height 19
click at [400, 196] on input "Project Role:" at bounding box center [460, 193] width 231 height 19
type input "Developer"
click at [770, 254] on button "Add User" at bounding box center [770, 257] width 72 height 23
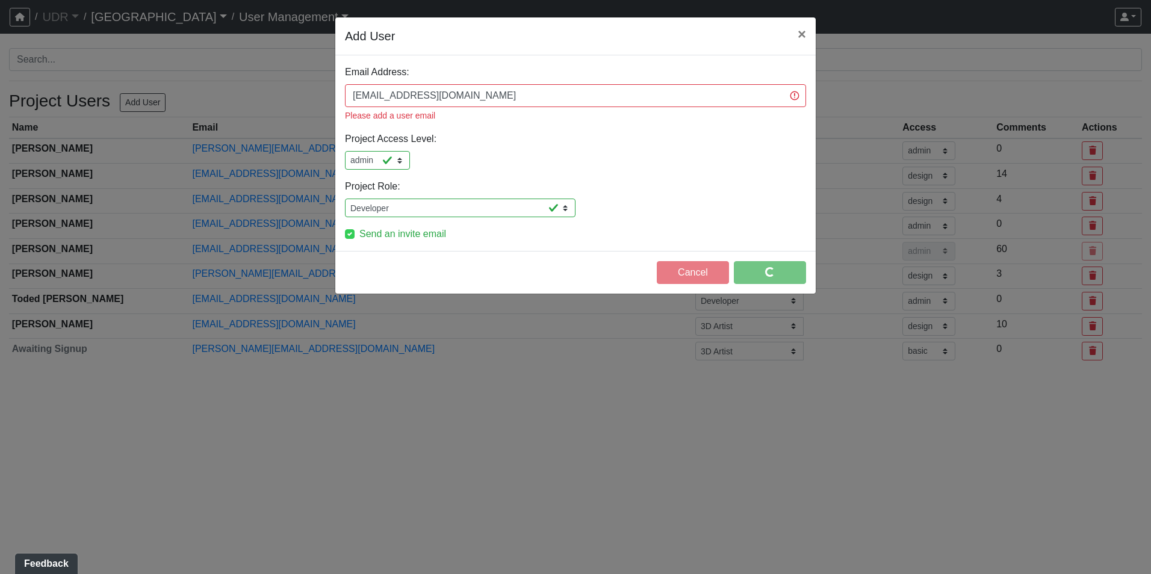
select select "design"
select select "basic"
